Goal: Submit feedback/report problem

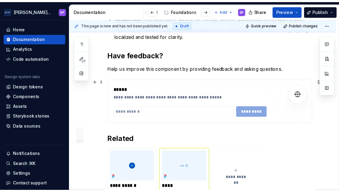
scroll to position [653, 0]
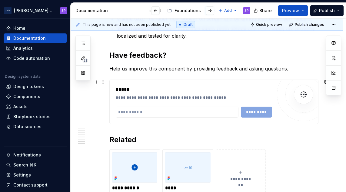
click at [211, 93] on div "**********" at bounding box center [194, 93] width 157 height 15
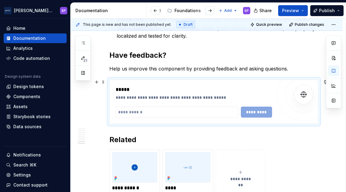
drag, startPoint x: 187, startPoint y: 101, endPoint x: 148, endPoint y: 87, distance: 41.4
click at [148, 87] on div "*****" at bounding box center [194, 89] width 157 height 7
click at [104, 82] on span at bounding box center [103, 82] width 5 height 8
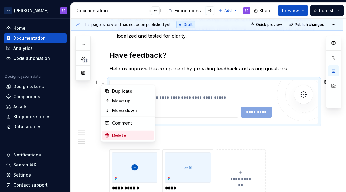
click at [123, 136] on div "Delete" at bounding box center [131, 135] width 39 height 6
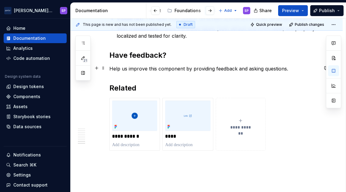
click at [289, 69] on p "Help us improve this component by providing feedback and asking questions." at bounding box center [214, 68] width 209 height 7
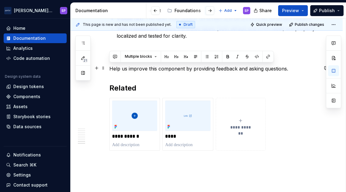
click at [289, 69] on p "Help us improve this component by providing feedback and asking questions." at bounding box center [214, 68] width 209 height 7
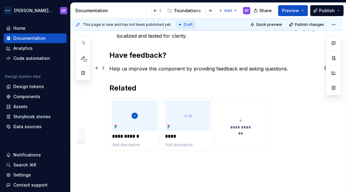
click at [289, 67] on p "Help us improve this component by providing feedback and asking questions." at bounding box center [214, 68] width 209 height 7
type textarea "*"
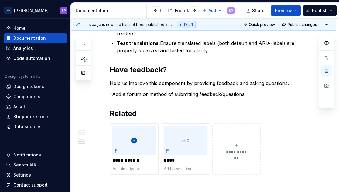
type textarea "*"
